Goal: Check status: Check status

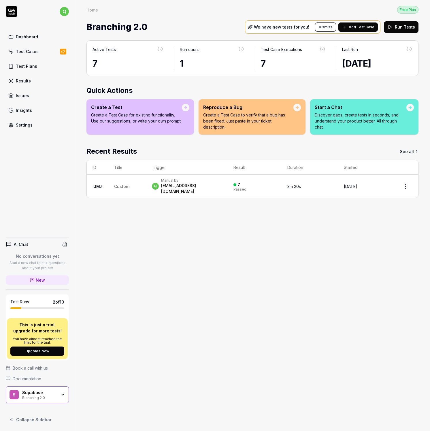
click at [62, 392] on div "S Supabase Branching 2.0" at bounding box center [37, 394] width 63 height 17
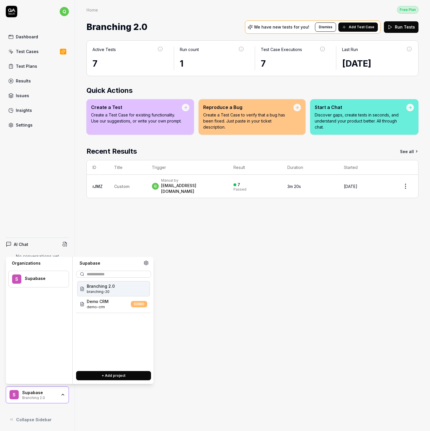
click at [199, 324] on div "Active Tests 7 Run count 1 Test Case Executions 7 Last Run [DATE] Quick Actions…" at bounding box center [252, 233] width 355 height 397
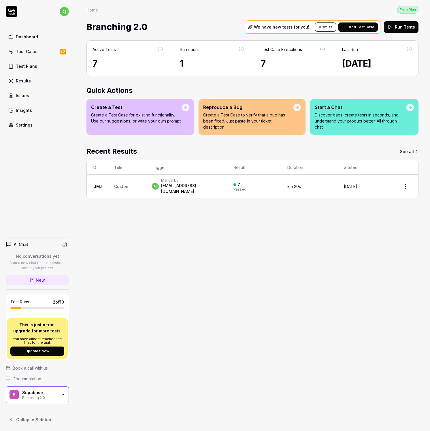
click at [125, 184] on span "Custom" at bounding box center [121, 186] width 15 height 5
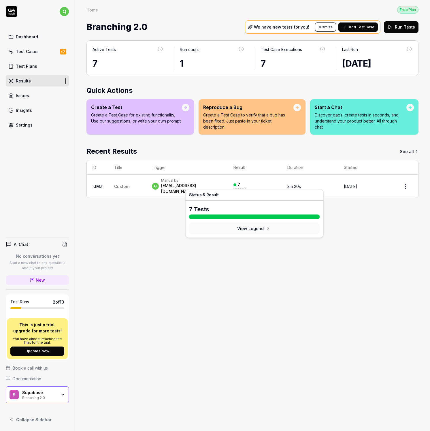
click at [378, 207] on div "Active Tests 7 Run count 1 Test Case Executions 7 Last Run [DATE] Quick Actions…" at bounding box center [252, 233] width 355 height 397
click at [358, 184] on time "[DATE]" at bounding box center [351, 186] width 14 height 5
click at [256, 182] on div "7 Passed" at bounding box center [255, 187] width 42 height 10
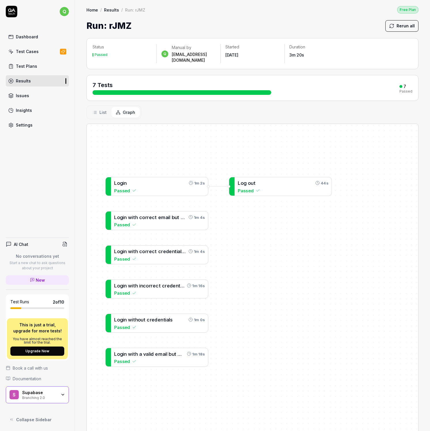
drag, startPoint x: 188, startPoint y: 270, endPoint x: 231, endPoint y: 415, distance: 150.9
click at [231, 415] on div "L o g i n w i t h c o r r e c t e m a i l b u t w r o n g p a s s w o r d 1m 4s…" at bounding box center [253, 296] width 332 height 344
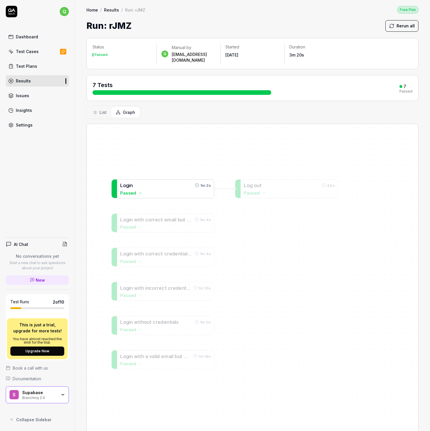
click at [163, 182] on div "L o g i n 1m 2s" at bounding box center [165, 185] width 91 height 7
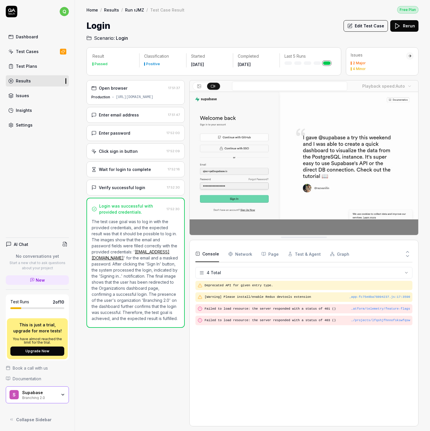
click at [129, 95] on div "[URL][DOMAIN_NAME]" at bounding box center [134, 97] width 37 height 5
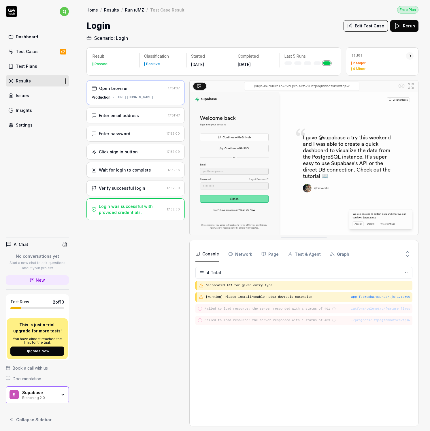
click at [129, 116] on div "Enter email address" at bounding box center [119, 115] width 40 height 6
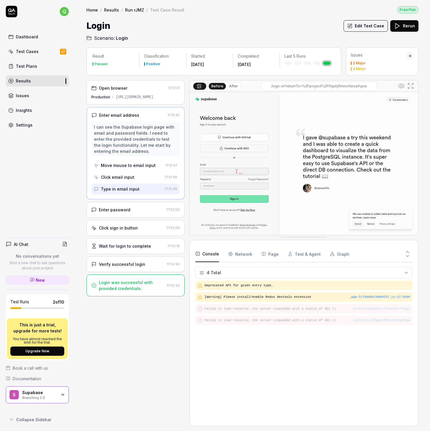
click at [140, 210] on div "Enter password" at bounding box center [127, 210] width 73 height 6
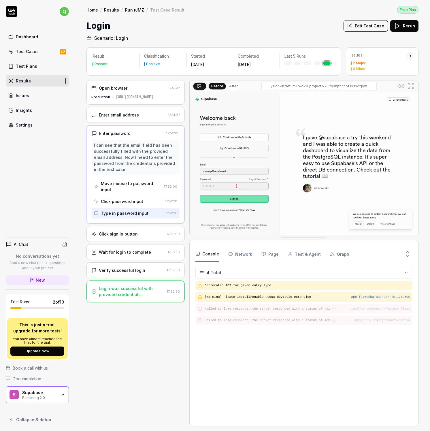
click at [140, 231] on div "Click sign in button" at bounding box center [127, 234] width 73 height 6
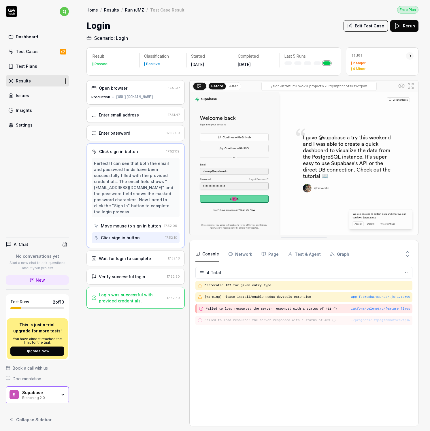
click at [134, 133] on div "Enter password" at bounding box center [127, 133] width 73 height 6
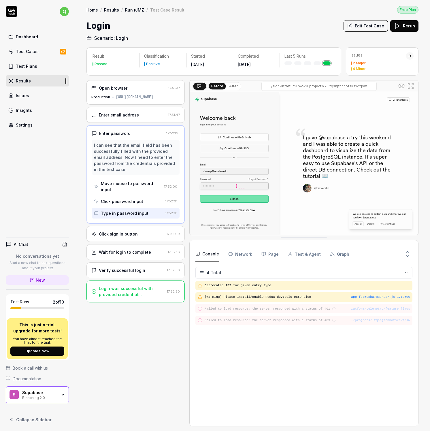
click at [136, 232] on div "Click sign in button 17:52:09" at bounding box center [136, 234] width 98 height 16
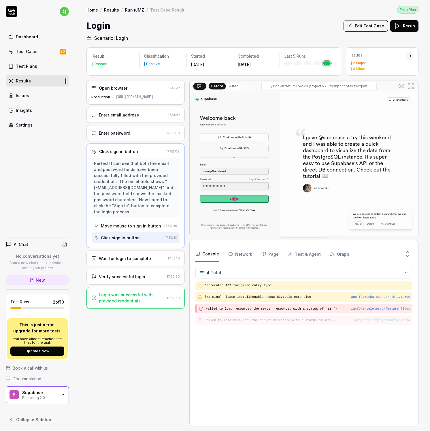
click at [135, 251] on div "Wait for login to complete 17:52:16" at bounding box center [136, 259] width 98 height 16
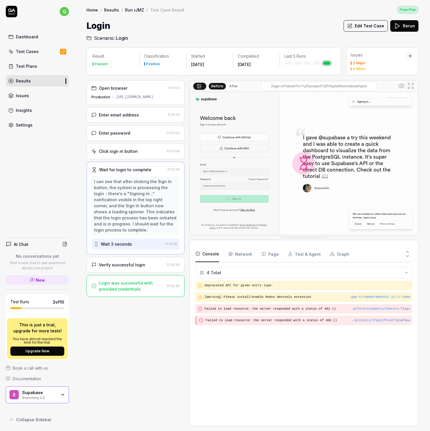
click at [133, 262] on div "Verify successful login" at bounding box center [122, 265] width 46 height 6
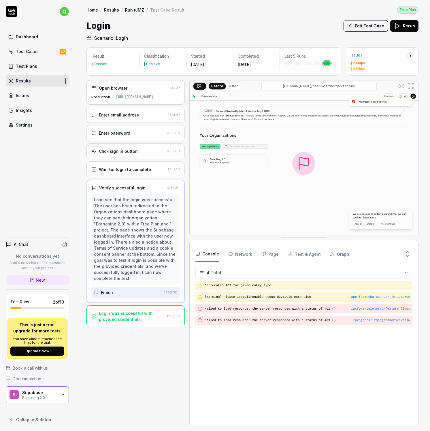
click at [114, 10] on link "Results" at bounding box center [111, 10] width 15 height 6
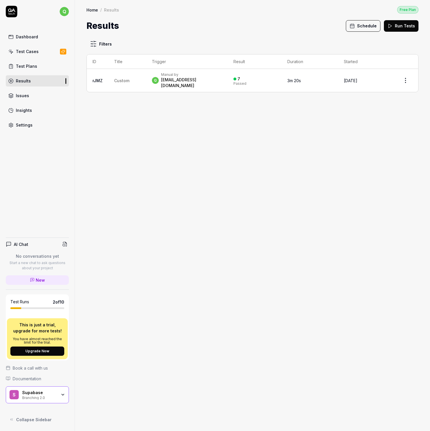
click at [103, 77] on td "rJMZ" at bounding box center [98, 80] width 22 height 23
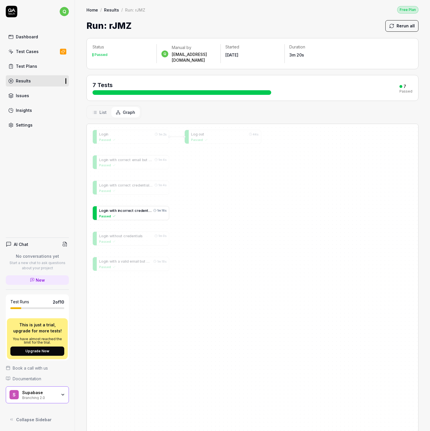
click at [122, 208] on span "c" at bounding box center [122, 210] width 2 height 4
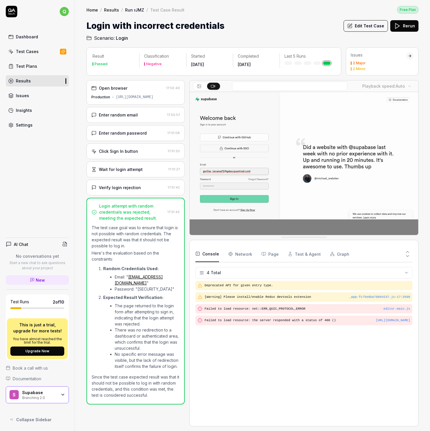
click at [127, 186] on div "Verify login rejection" at bounding box center [120, 188] width 42 height 6
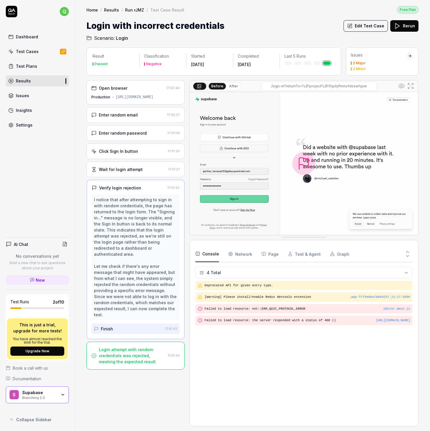
click at [136, 170] on div "Wait for login attempt" at bounding box center [121, 169] width 44 height 6
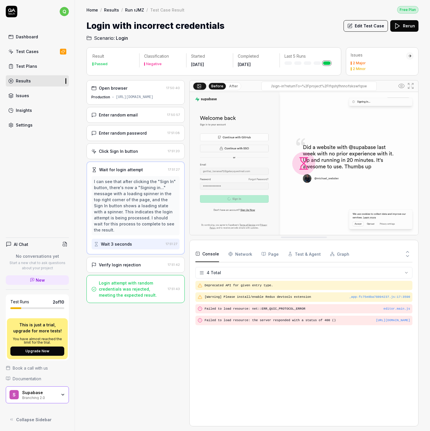
click at [136, 139] on div "Enter random password [SECURITY_DATA]" at bounding box center [136, 133] width 98 height 16
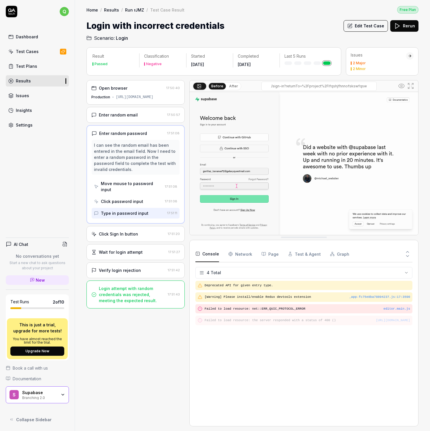
click at [140, 231] on div "Click Sign In button 17:51:20" at bounding box center [136, 234] width 98 height 16
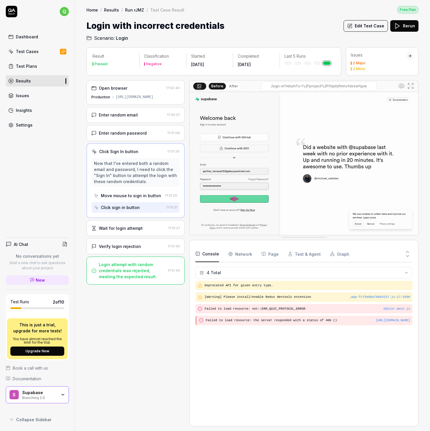
click at [137, 233] on div "Wait for login attempt 17:51:27" at bounding box center [136, 228] width 98 height 16
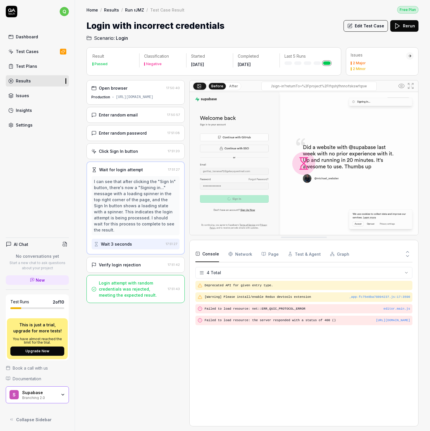
click at [143, 262] on div "Verify login rejection" at bounding box center [128, 265] width 74 height 6
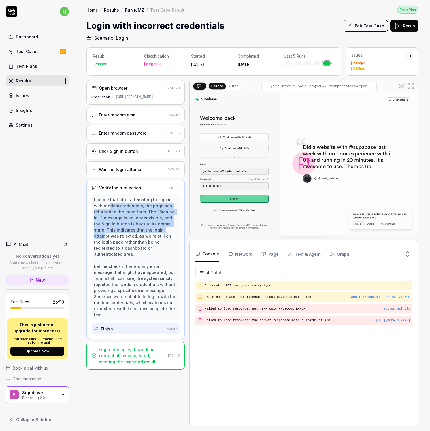
drag, startPoint x: 100, startPoint y: 205, endPoint x: 149, endPoint y: 232, distance: 55.7
click at [149, 232] on div "I notice that after attempting to sign in with random credentials, the page has…" at bounding box center [135, 257] width 83 height 121
click at [147, 246] on div "I notice that after attempting to sign in with random credentials, the page has…" at bounding box center [135, 257] width 83 height 121
click at [36, 79] on link "Results" at bounding box center [37, 80] width 63 height 11
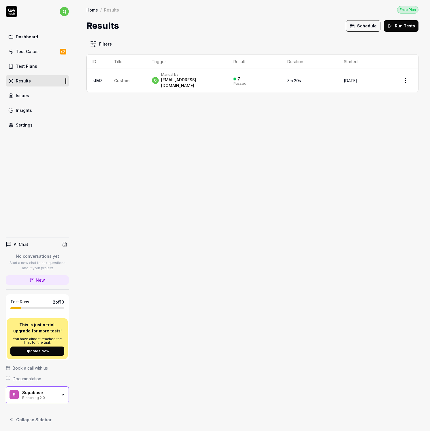
click at [117, 78] on span "Custom" at bounding box center [121, 80] width 15 height 5
click at [95, 79] on link "rJMZ" at bounding box center [98, 80] width 10 height 5
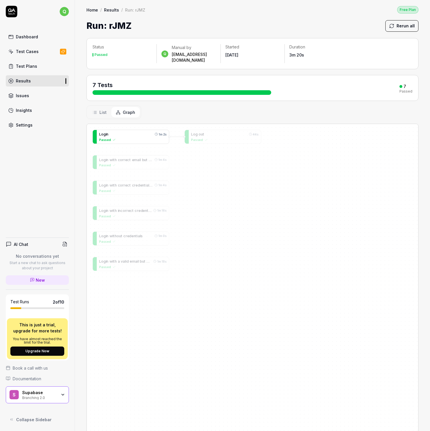
click at [117, 137] on div "L o g i n 1m 2s Passed" at bounding box center [133, 137] width 72 height 14
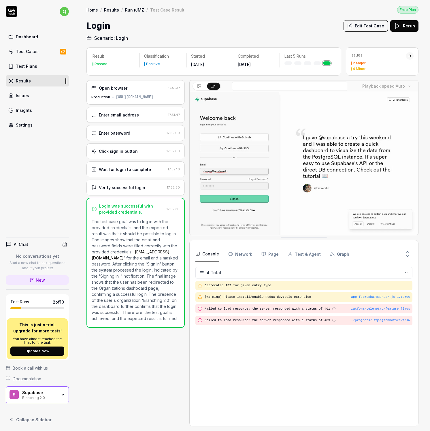
click at [126, 189] on div "Verify successful login" at bounding box center [122, 188] width 46 height 6
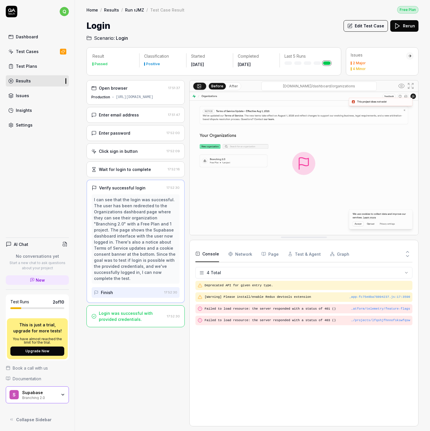
click at [130, 172] on div "Wait for login to complete" at bounding box center [125, 169] width 52 height 6
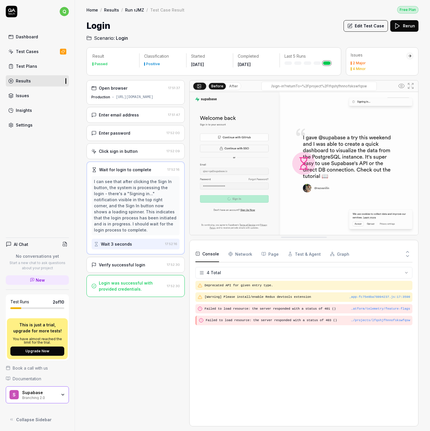
click at [131, 102] on div "Open browser 17:51:37 Production [URL][DOMAIN_NAME]" at bounding box center [136, 92] width 98 height 25
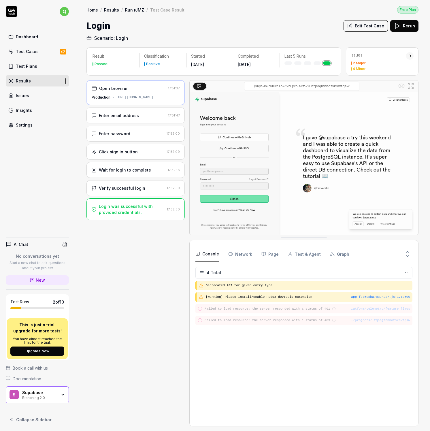
click at [116, 117] on div "Enter email address" at bounding box center [119, 115] width 40 height 6
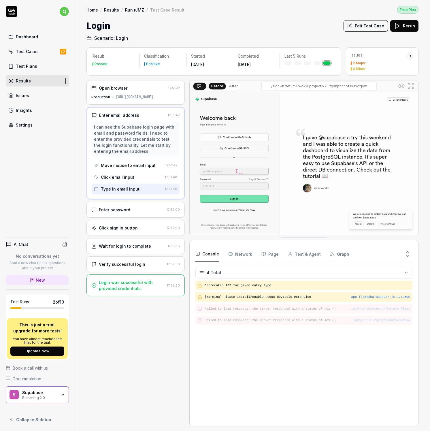
click at [139, 207] on div "Enter password" at bounding box center [127, 210] width 73 height 6
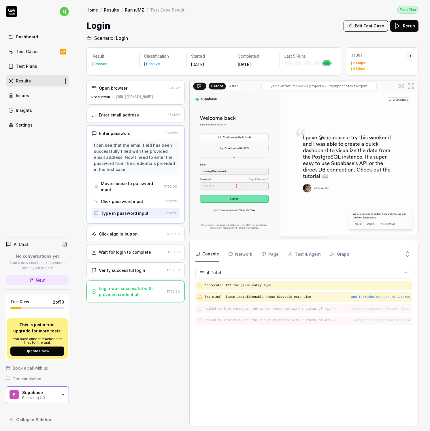
click at [145, 232] on div "Click sign in button 17:52:09" at bounding box center [136, 234] width 98 height 16
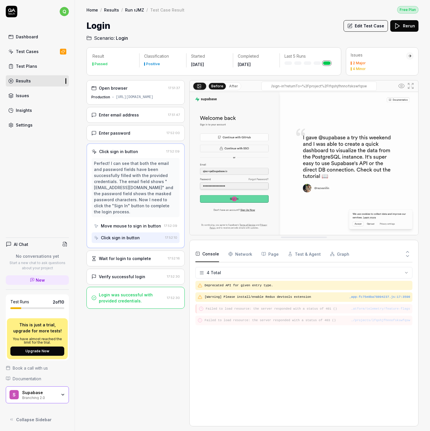
click at [140, 251] on div "Wait for login to complete 17:52:16" at bounding box center [136, 259] width 98 height 16
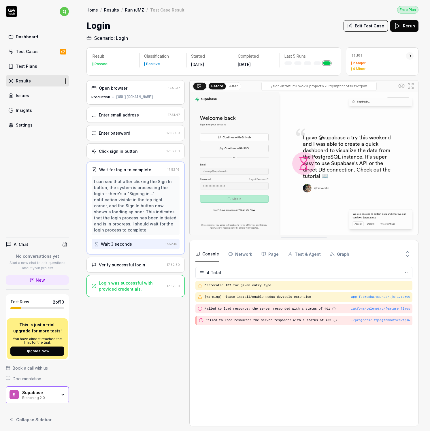
click at [146, 262] on div "Verify successful login" at bounding box center [127, 265] width 73 height 6
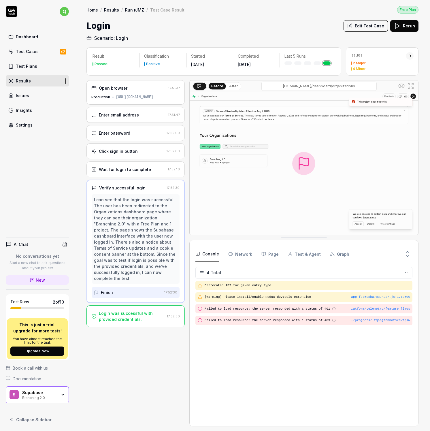
click at [137, 114] on div "Enter email address" at bounding box center [128, 115] width 74 height 6
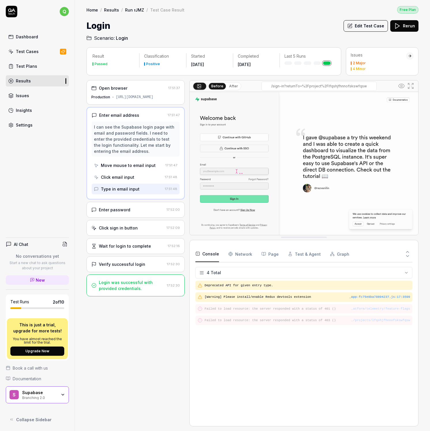
click at [12, 14] on icon at bounding box center [12, 12] width 12 height 12
